Goal: Transaction & Acquisition: Purchase product/service

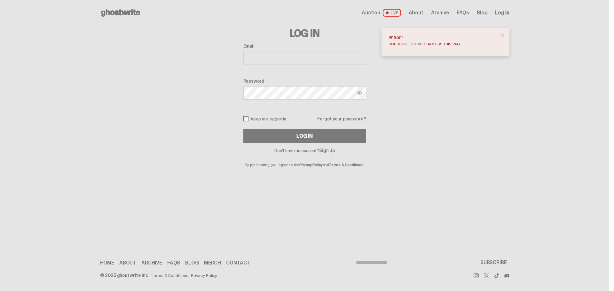
type input "**********"
click at [243, 129] on button "Log In" at bounding box center [304, 136] width 123 height 14
click at [325, 119] on link "Forgot your password?" at bounding box center [341, 119] width 49 height 4
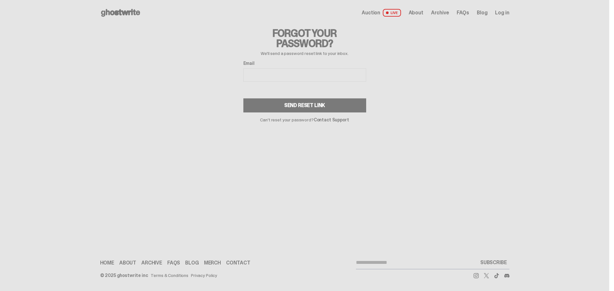
click at [281, 76] on input "Email" at bounding box center [304, 74] width 123 height 13
type input "**********"
click at [295, 106] on div "Send Reset Link" at bounding box center [304, 105] width 41 height 5
click at [295, 106] on div "Send Reset Link" at bounding box center [304, 105] width 123 height 14
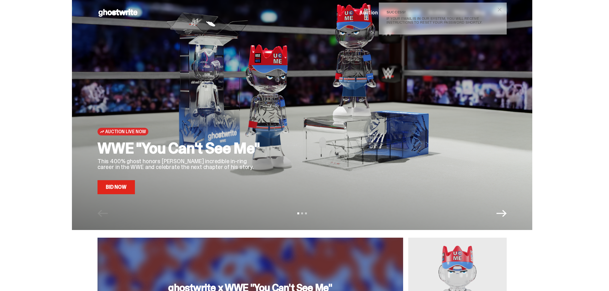
click at [502, 5] on button "close" at bounding box center [500, 10] width 12 height 12
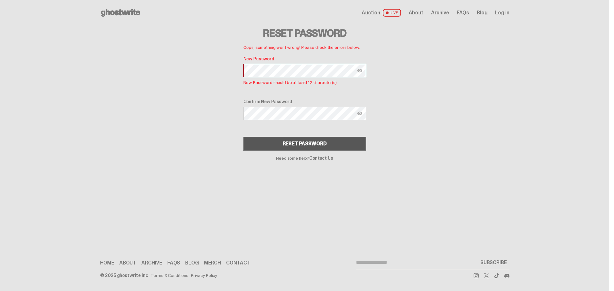
click at [283, 146] on div "Reset Password" at bounding box center [305, 143] width 44 height 5
click at [283, 146] on button "RESET PASSWORD" at bounding box center [304, 144] width 123 height 14
click at [360, 69] on img at bounding box center [359, 70] width 5 height 5
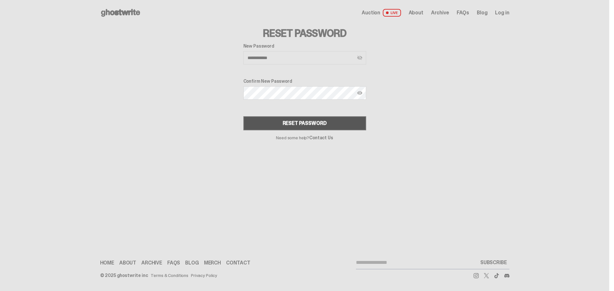
click at [315, 121] on button "RESET PASSWORD" at bounding box center [304, 123] width 123 height 14
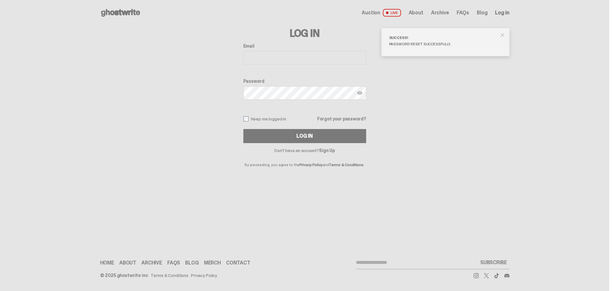
click at [281, 60] on input "Email" at bounding box center [304, 57] width 123 height 13
type input "**********"
click at [243, 129] on button "Log In" at bounding box center [304, 136] width 123 height 14
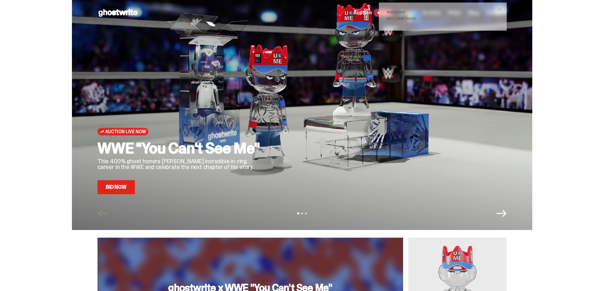
click at [130, 182] on link "Bid Now" at bounding box center [116, 187] width 37 height 14
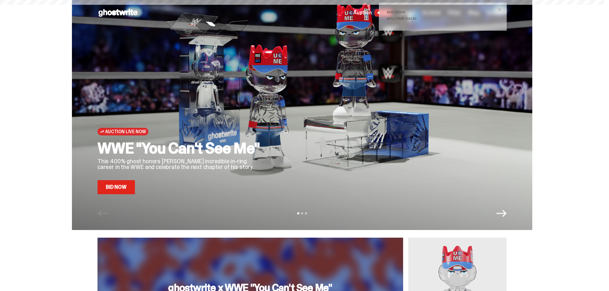
click at [130, 182] on link "Bid Now" at bounding box center [116, 187] width 37 height 14
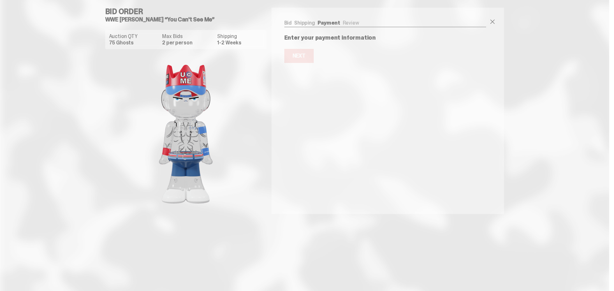
drag, startPoint x: 364, startPoint y: 85, endPoint x: 363, endPoint y: 90, distance: 4.3
click at [363, 88] on div "Bid Shipping Payment Review Auction QTY 75 Ghosts Max Bids 2 per person Shippin…" at bounding box center [387, 111] width 233 height 207
click at [363, 90] on div "Bid Shipping Payment Review Auction QTY 75 Ghosts Max Bids 2 per person Shippin…" at bounding box center [387, 111] width 233 height 207
